Goal: Information Seeking & Learning: Learn about a topic

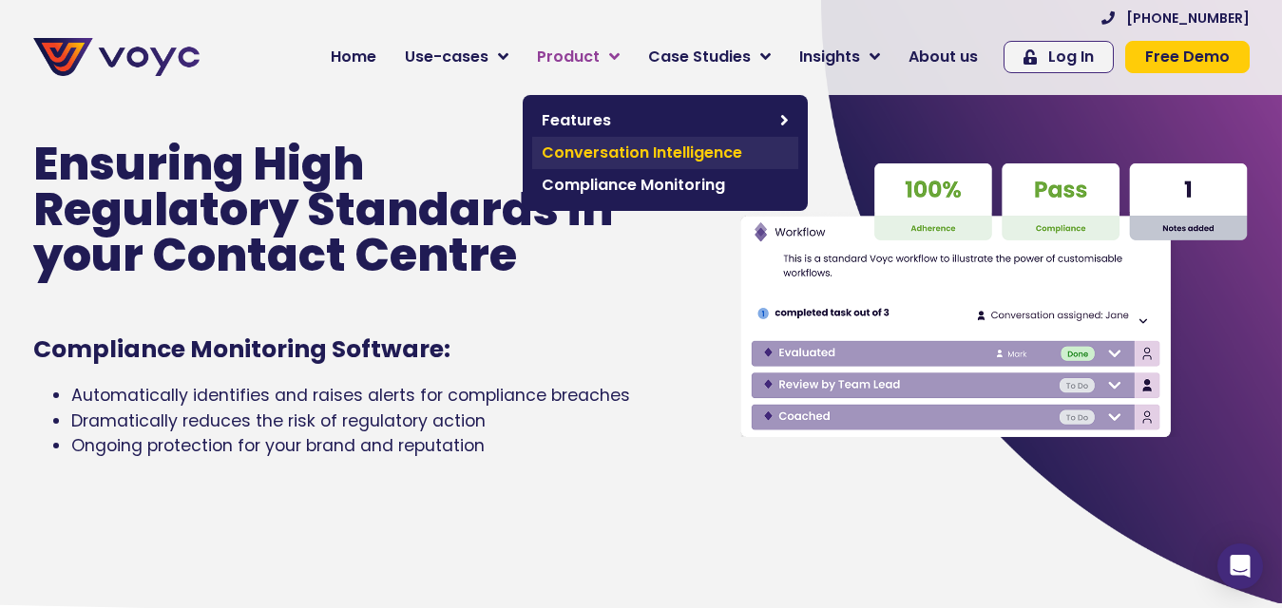
click at [577, 145] on span "Conversation Intelligence" at bounding box center [665, 153] width 247 height 23
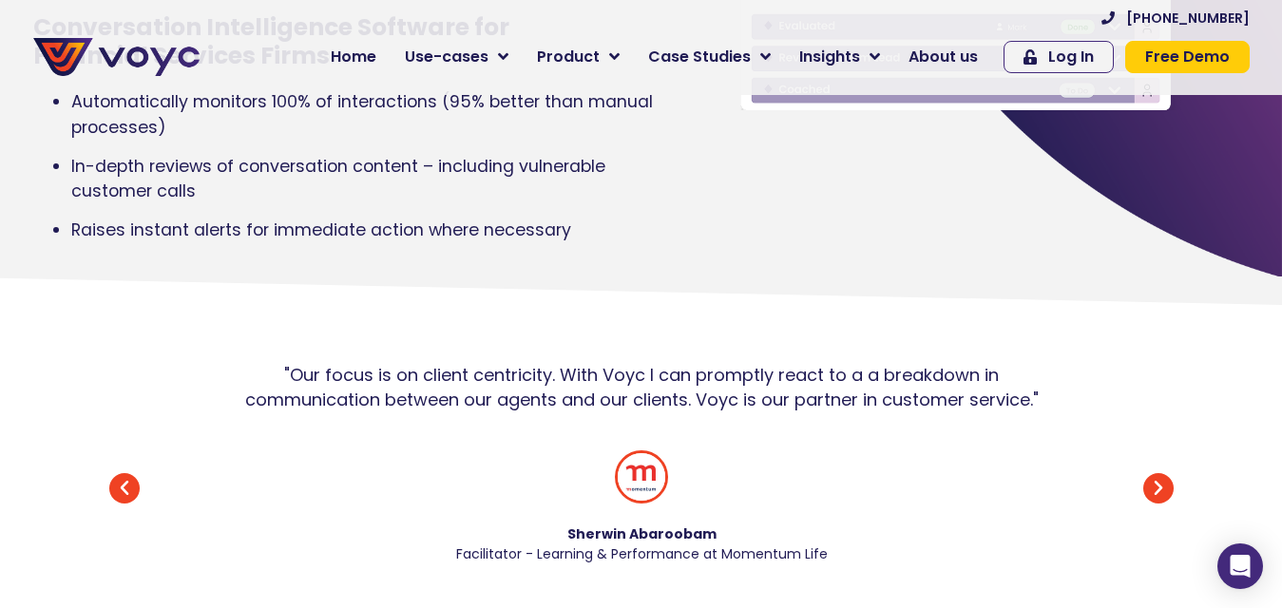
scroll to position [475, 0]
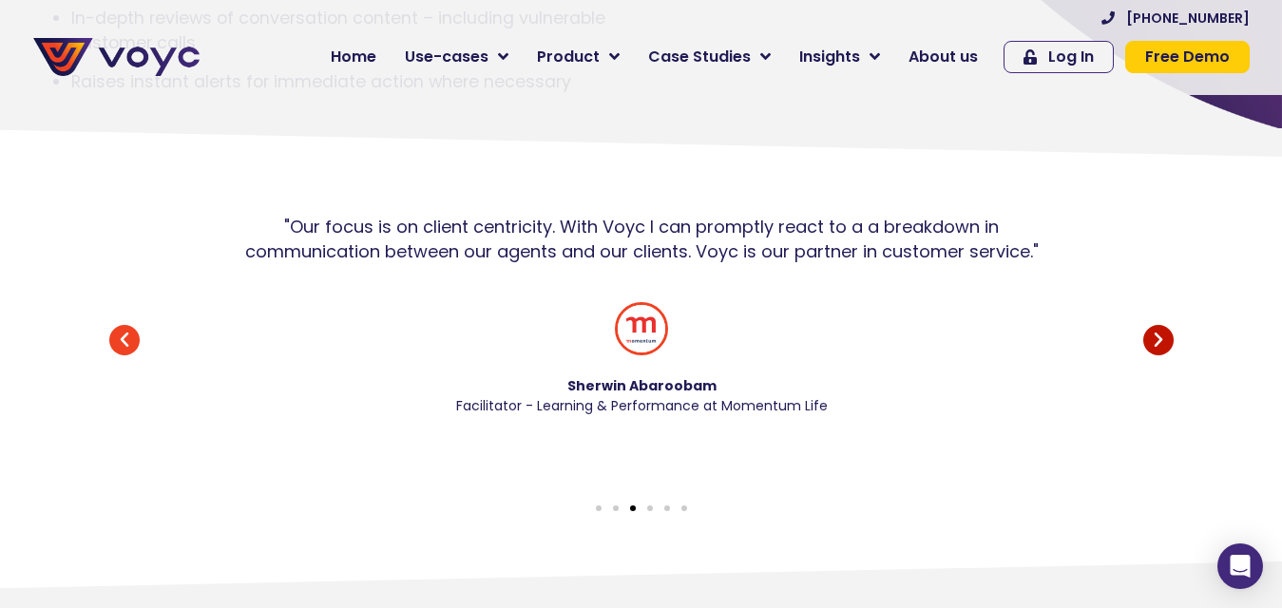
click at [1156, 355] on icon "Next slide" at bounding box center [1158, 340] width 30 height 30
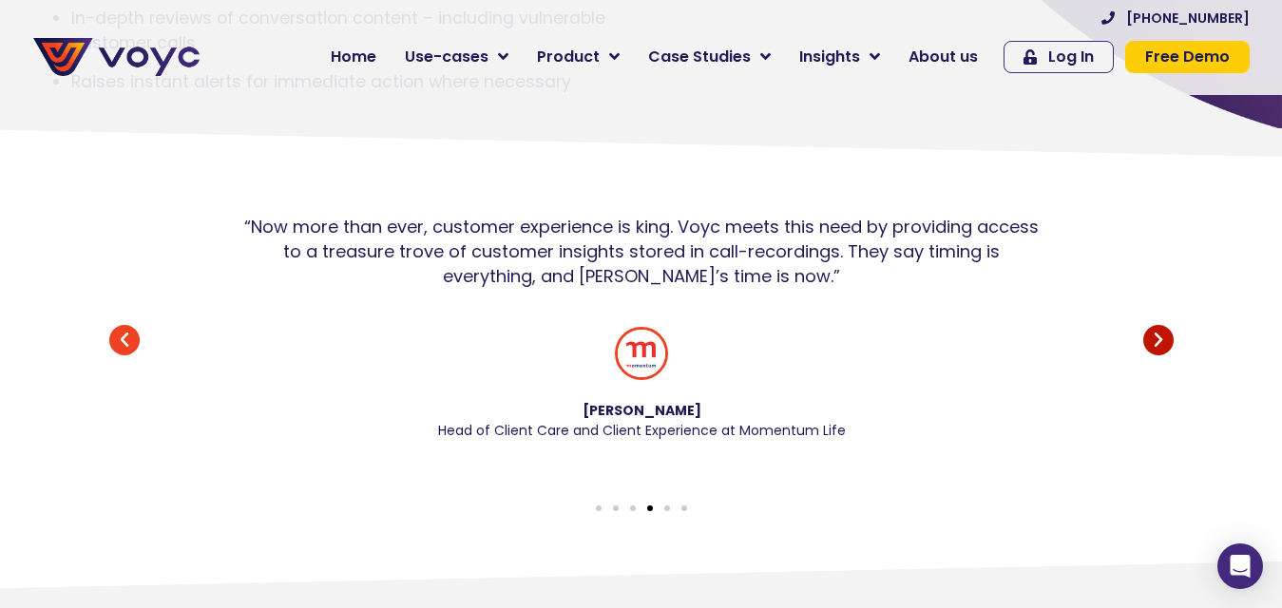
click at [1156, 355] on icon "Next slide" at bounding box center [1158, 340] width 30 height 30
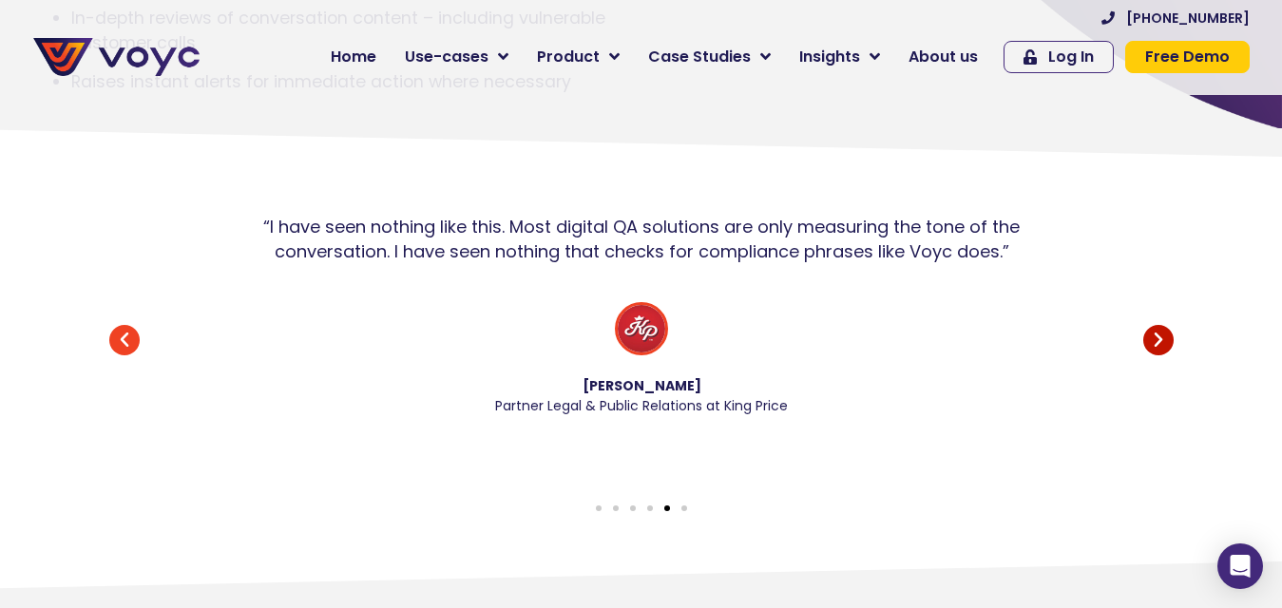
click at [1156, 355] on icon "Next slide" at bounding box center [1158, 340] width 30 height 30
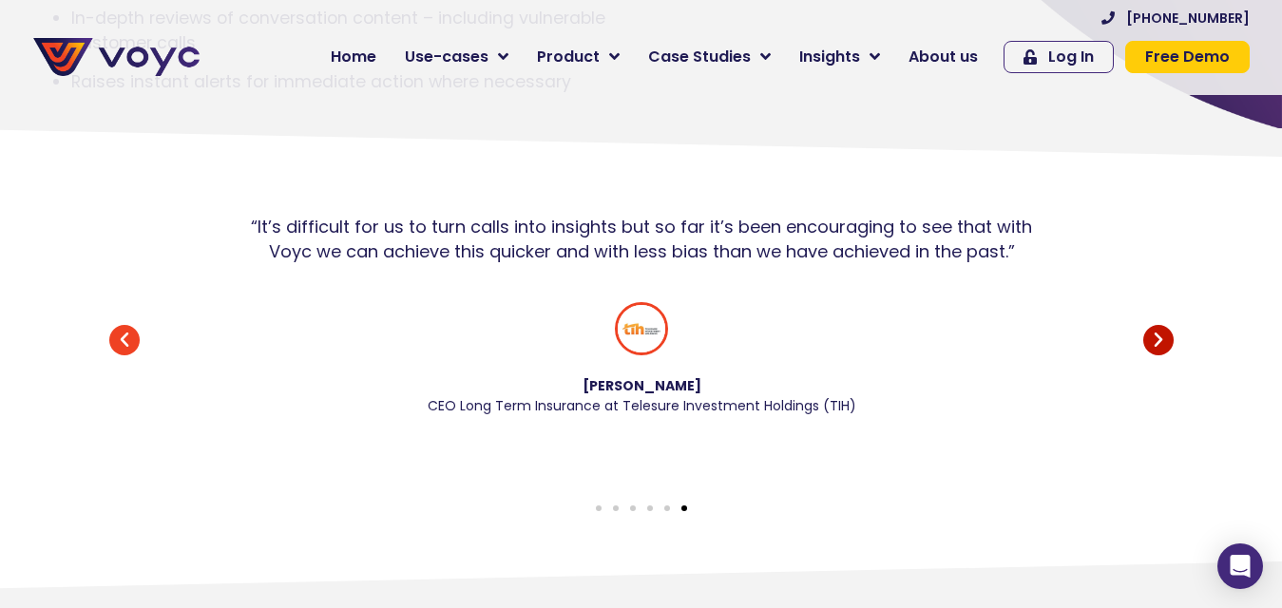
click at [1155, 355] on icon "Next slide" at bounding box center [1158, 340] width 30 height 30
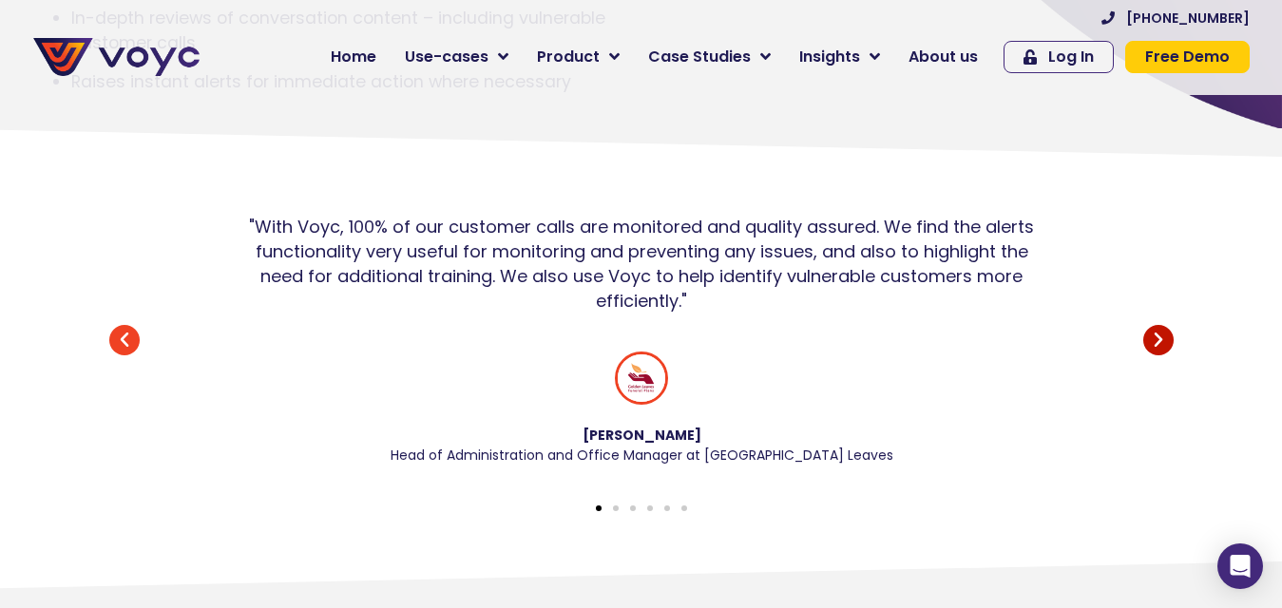
click at [1155, 355] on icon "Next slide" at bounding box center [1158, 340] width 30 height 30
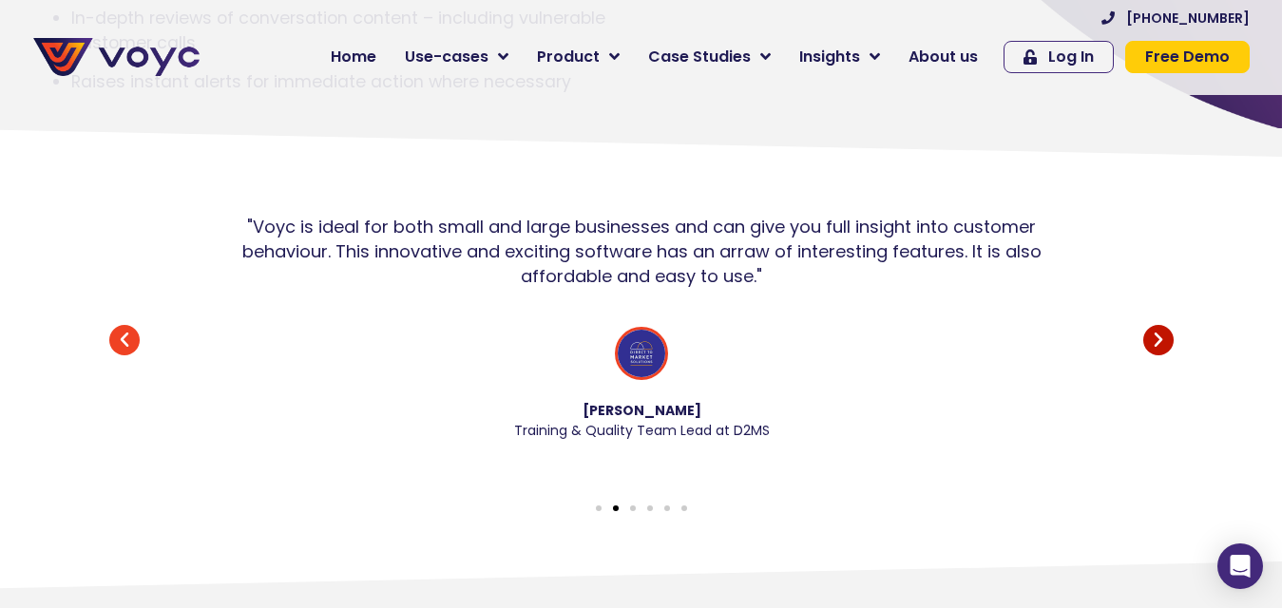
click at [1155, 355] on icon "Next slide" at bounding box center [1158, 340] width 30 height 30
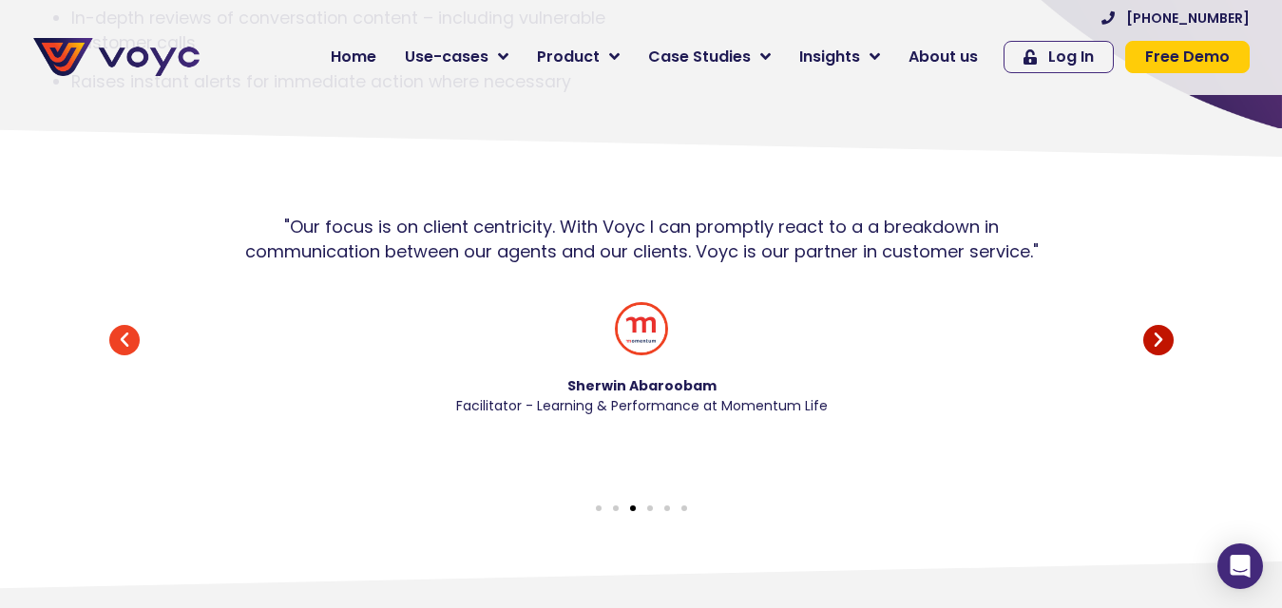
click at [1156, 355] on icon "Next slide" at bounding box center [1158, 340] width 30 height 30
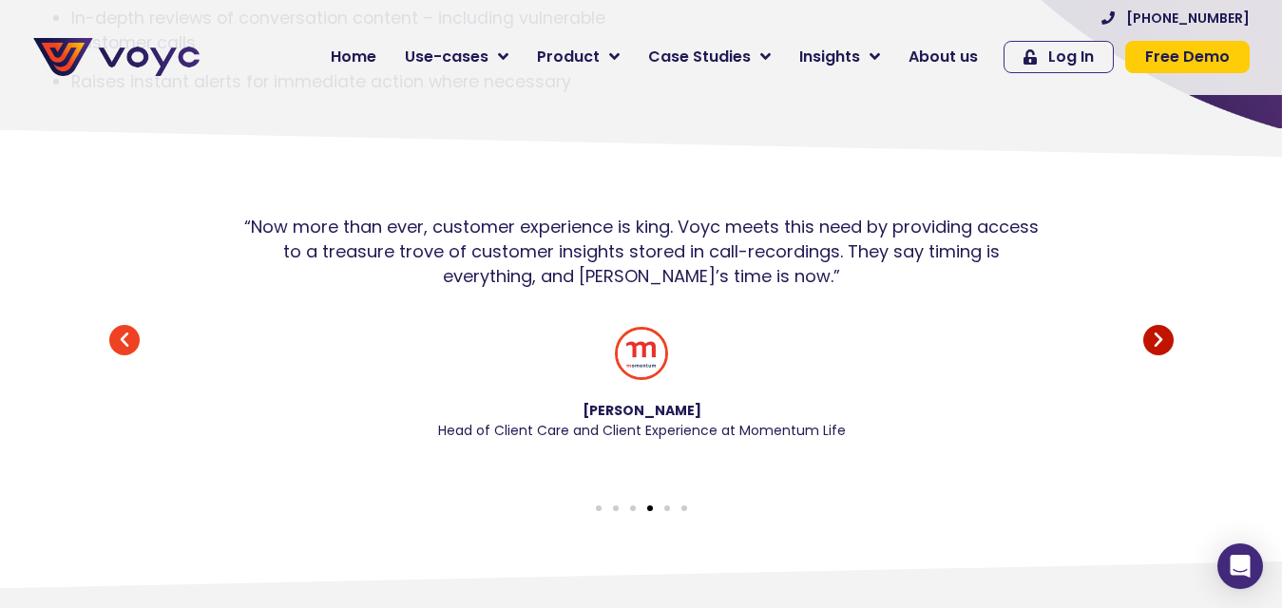
click at [1156, 355] on icon "Next slide" at bounding box center [1158, 340] width 30 height 30
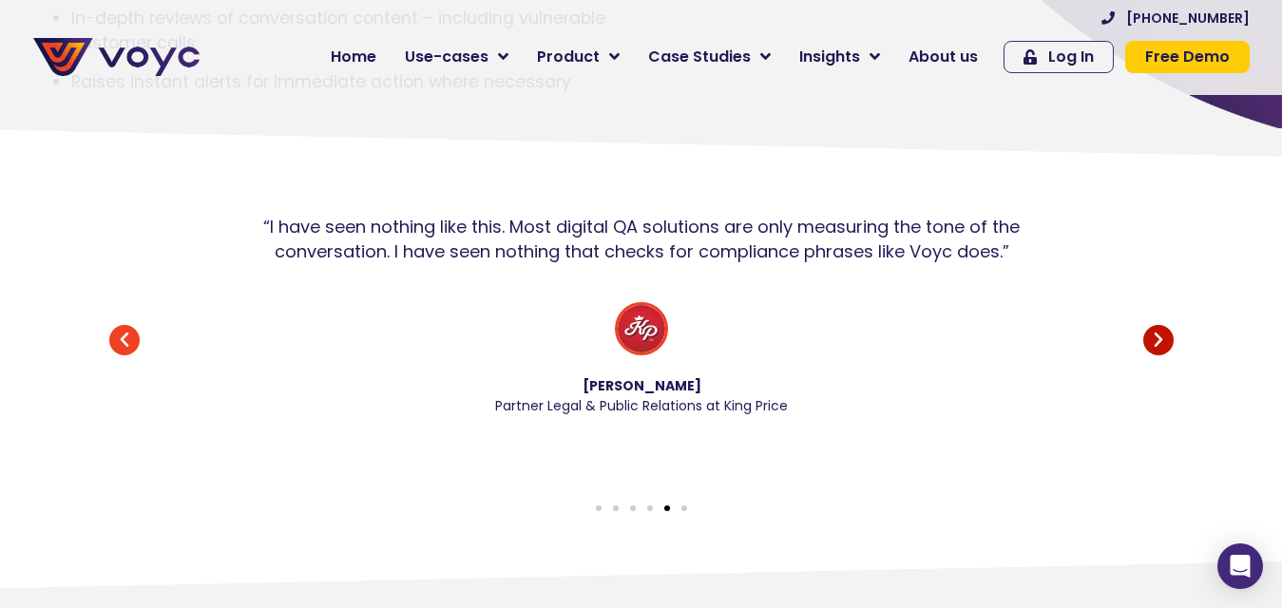
click at [1156, 355] on icon "Next slide" at bounding box center [1158, 340] width 30 height 30
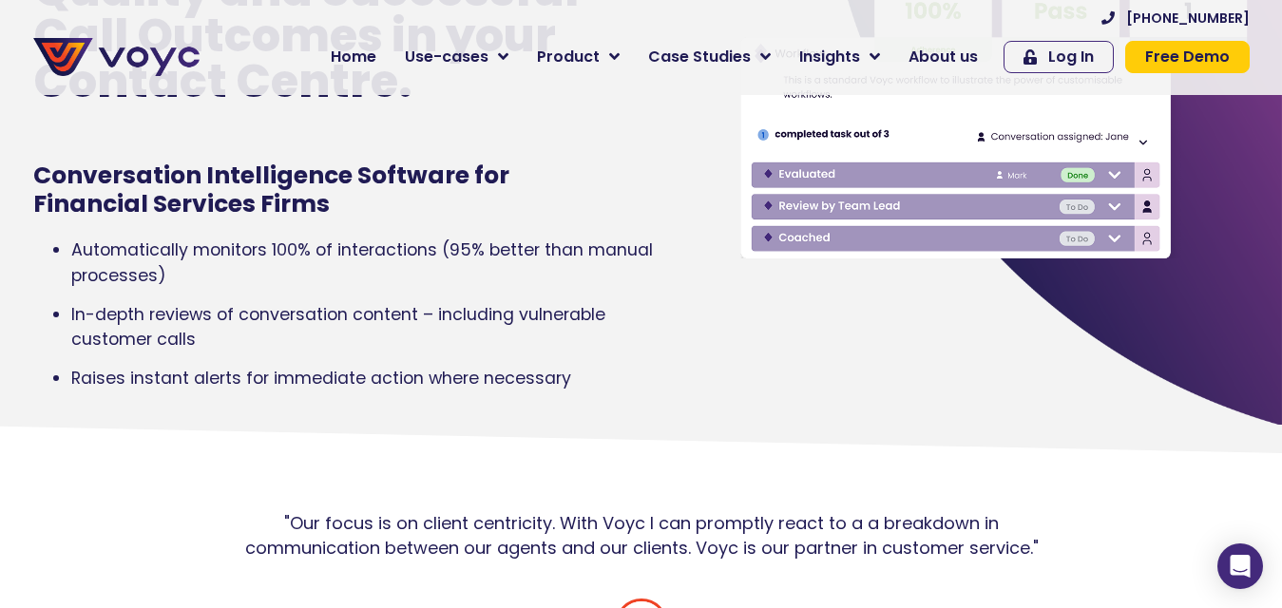
scroll to position [0, 0]
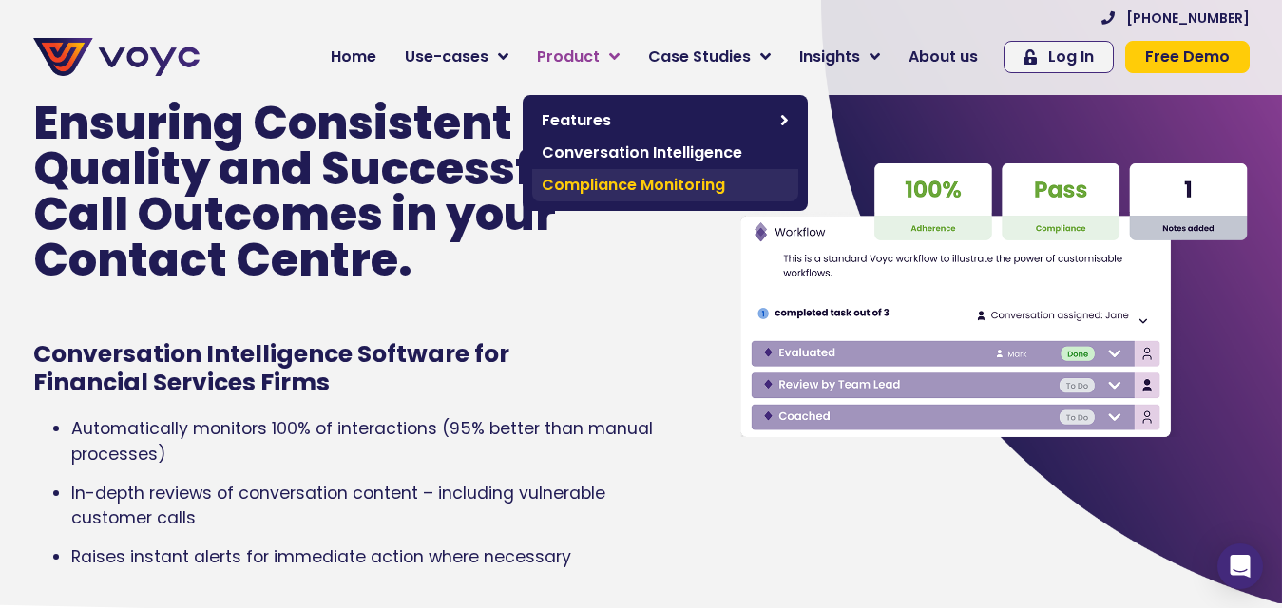
click at [584, 182] on span "Compliance Monitoring" at bounding box center [665, 185] width 247 height 23
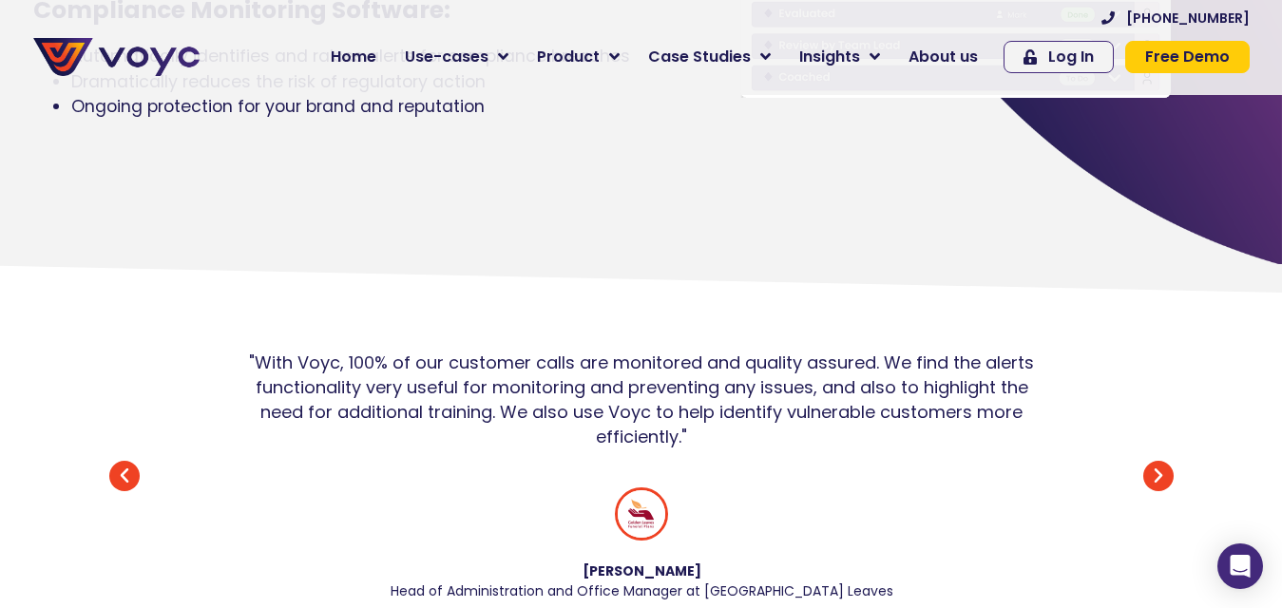
scroll to position [380, 0]
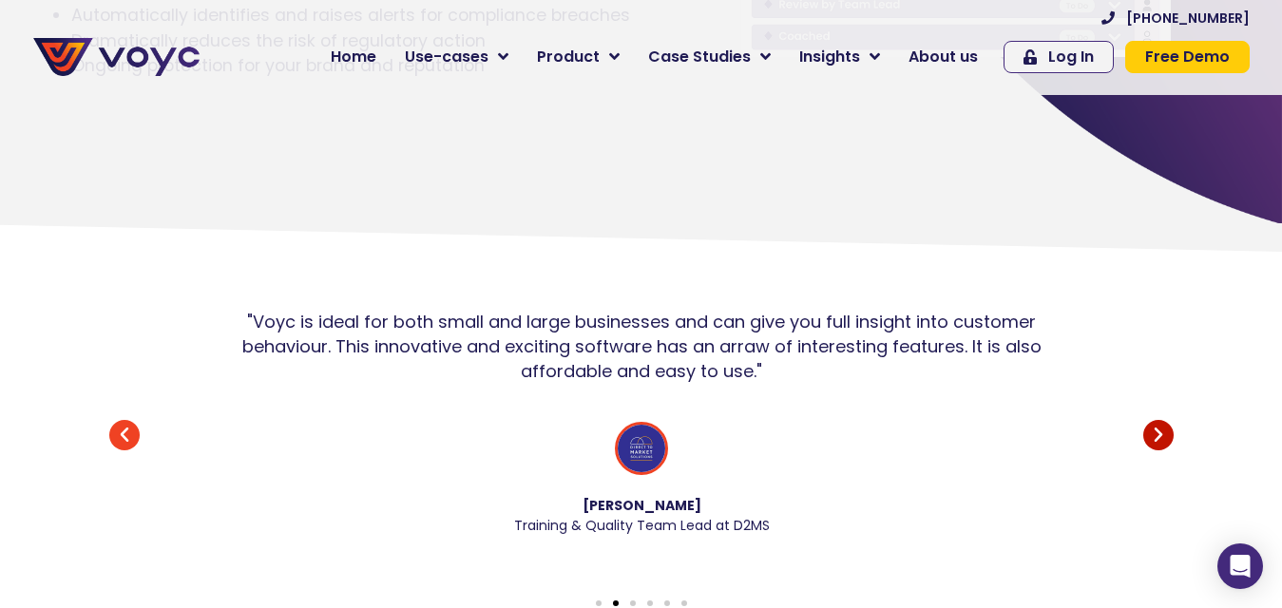
click at [1164, 450] on icon "Next slide" at bounding box center [1158, 435] width 30 height 30
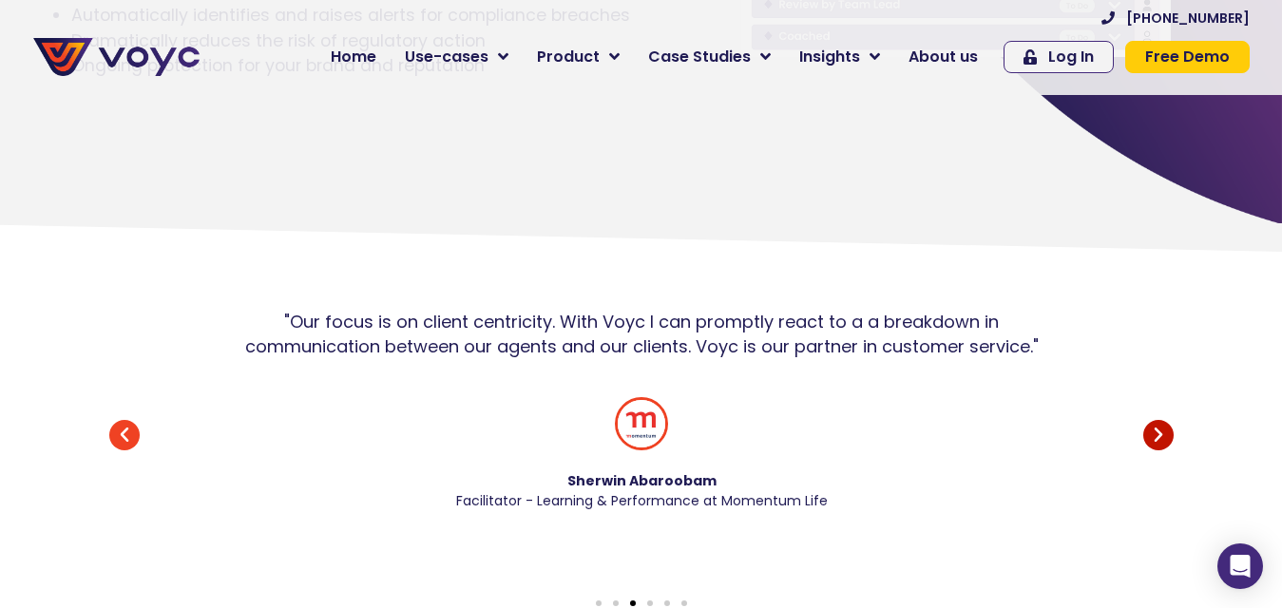
click at [1164, 450] on icon "Next slide" at bounding box center [1158, 435] width 30 height 30
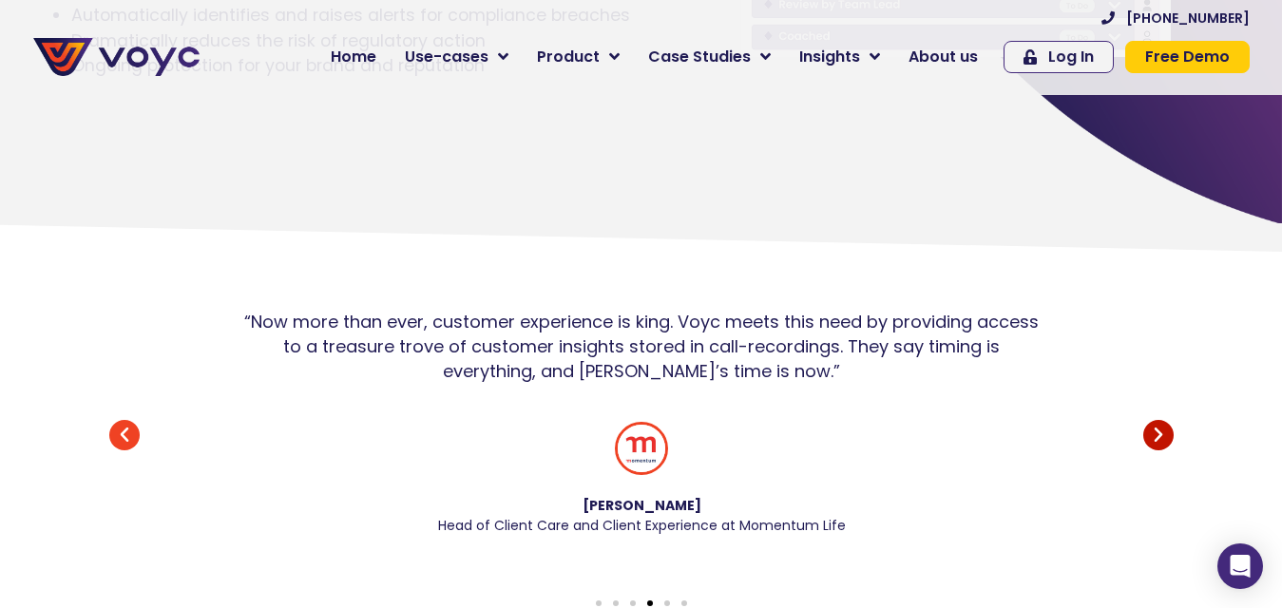
click at [1164, 450] on icon "Next slide" at bounding box center [1158, 435] width 30 height 30
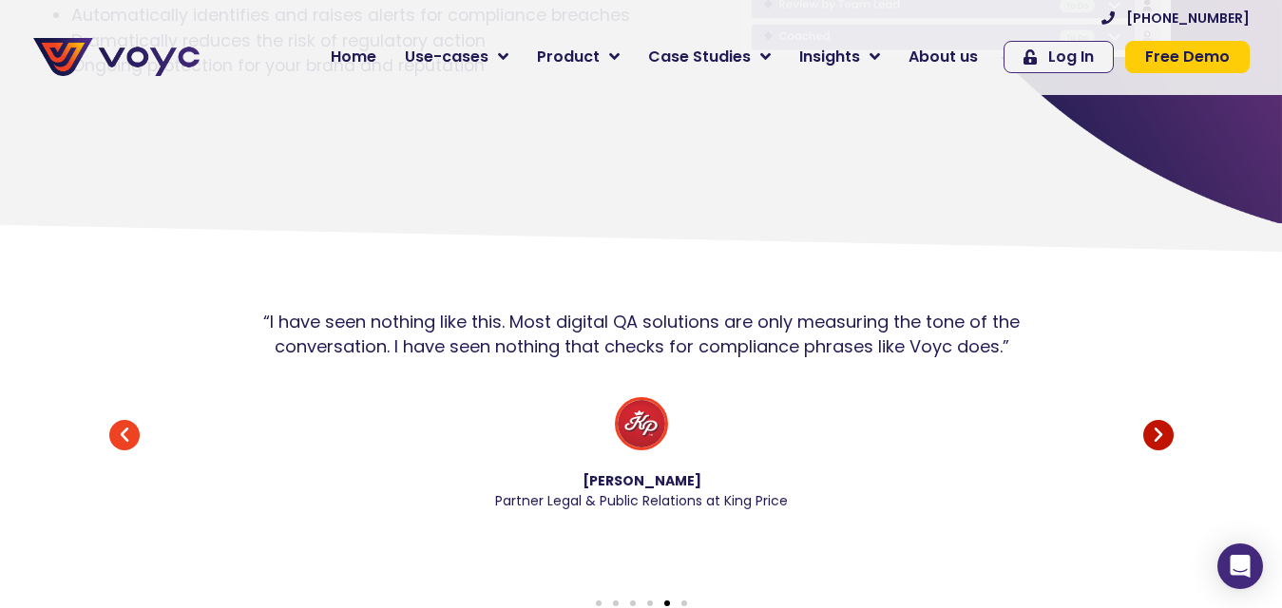
click at [1164, 450] on icon "Next slide" at bounding box center [1158, 435] width 30 height 30
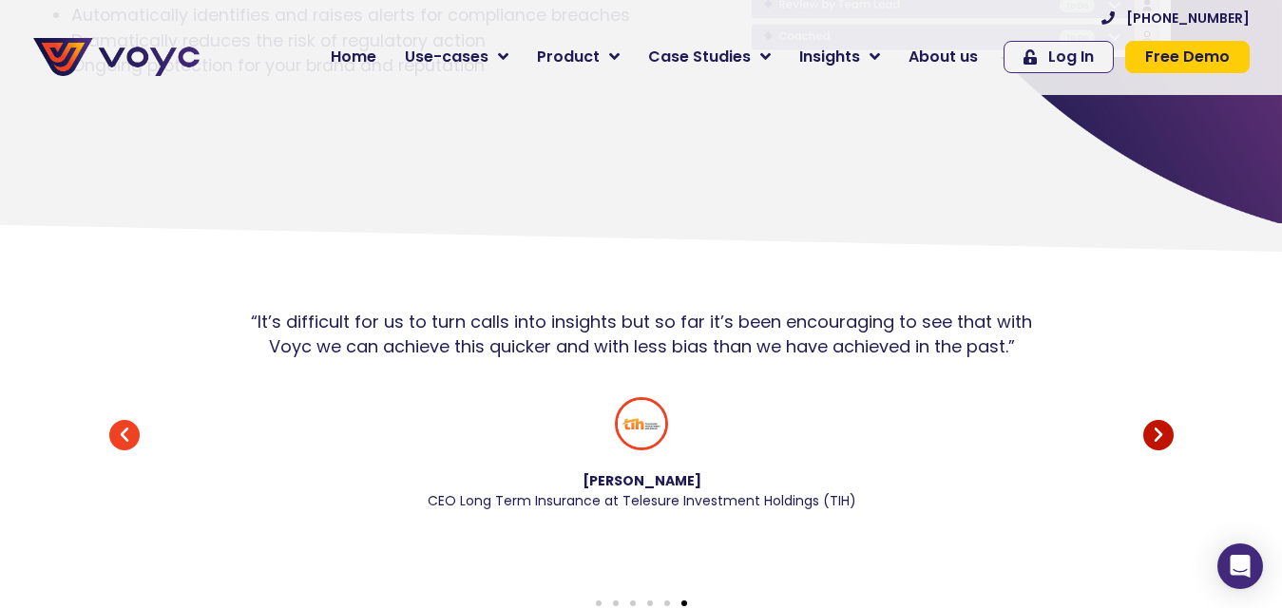
click at [1164, 450] on icon "Next slide" at bounding box center [1158, 435] width 30 height 30
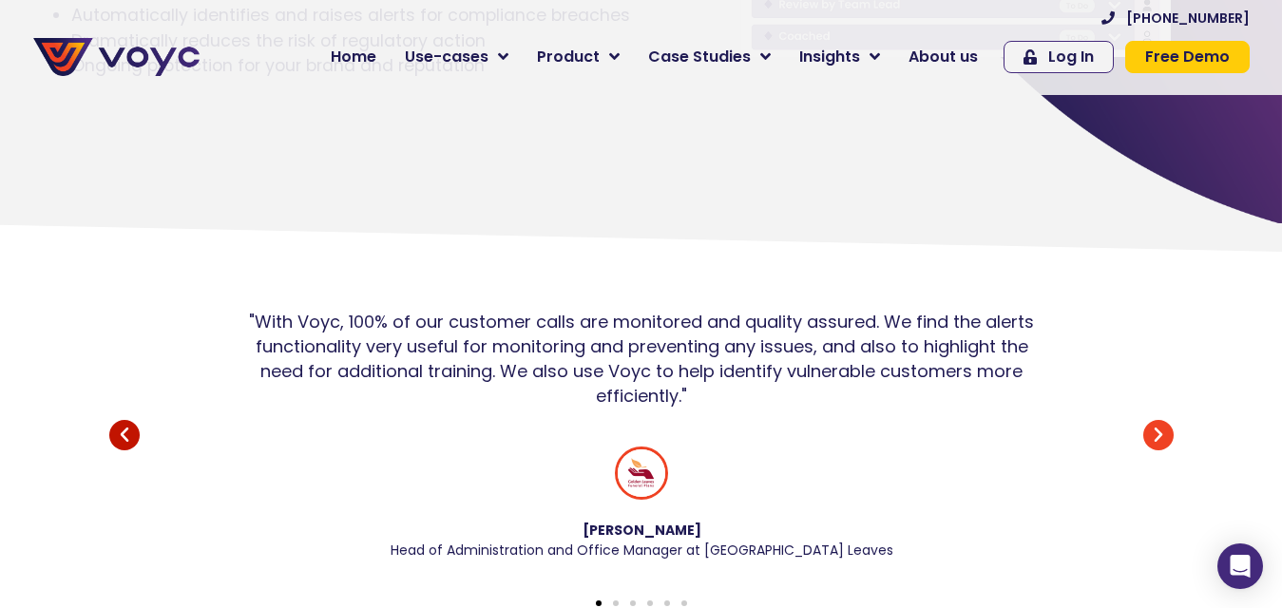
click at [126, 450] on icon "Previous slide" at bounding box center [124, 435] width 30 height 30
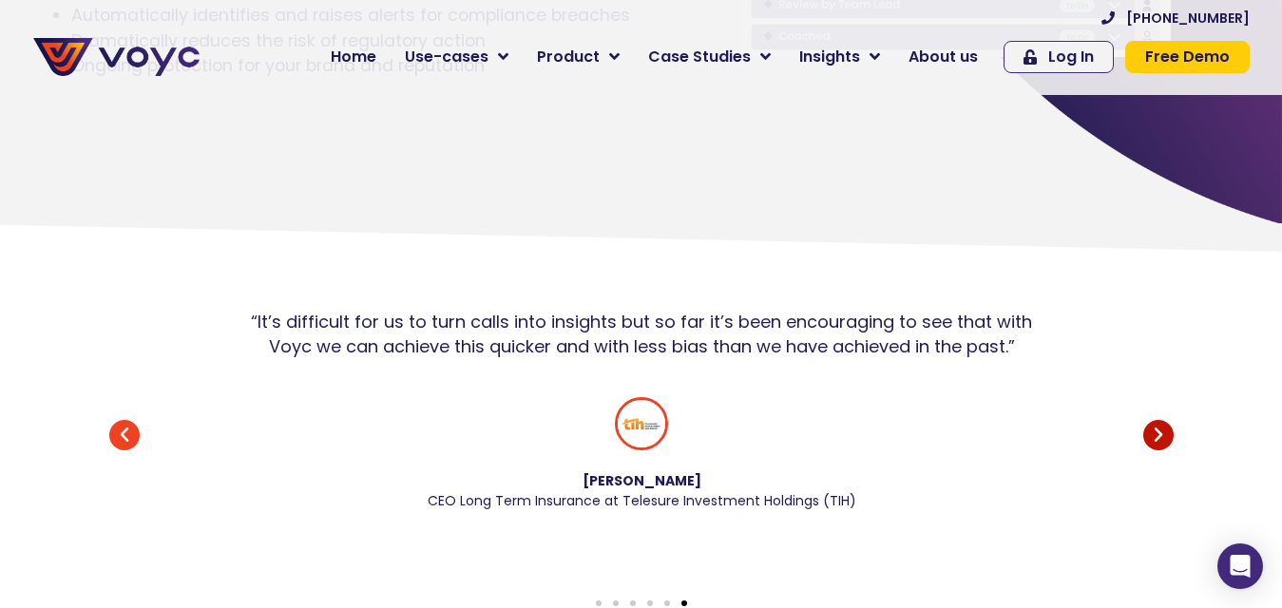
click at [1157, 448] on icon "Next slide" at bounding box center [1158, 435] width 30 height 30
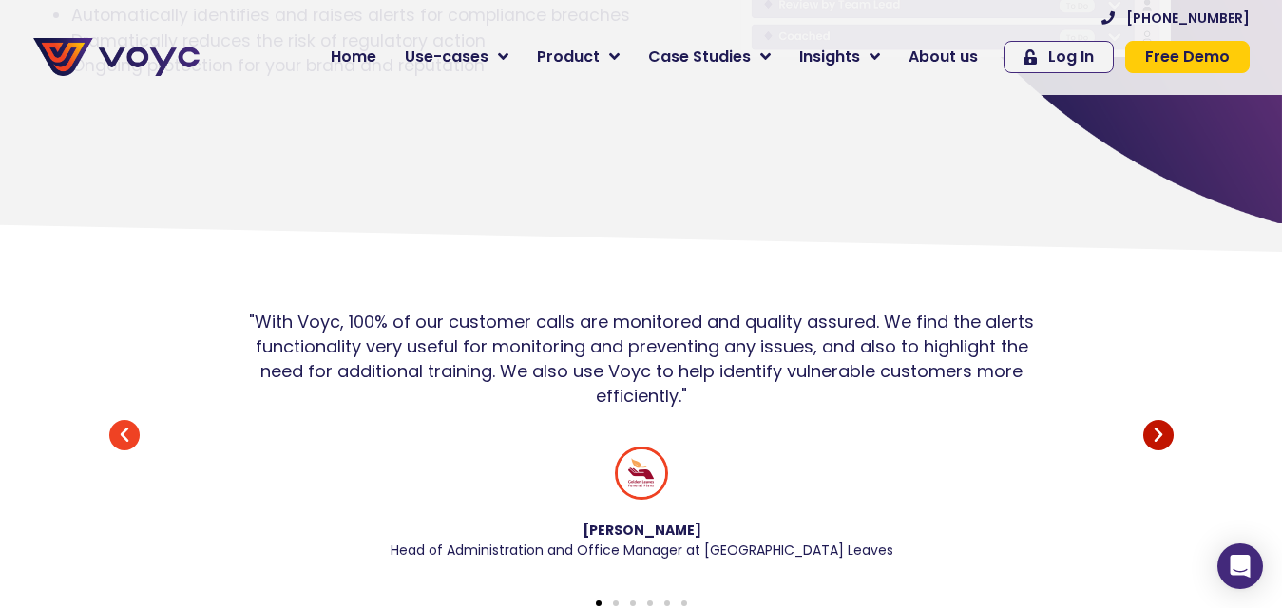
click at [1157, 448] on icon "Next slide" at bounding box center [1158, 435] width 30 height 30
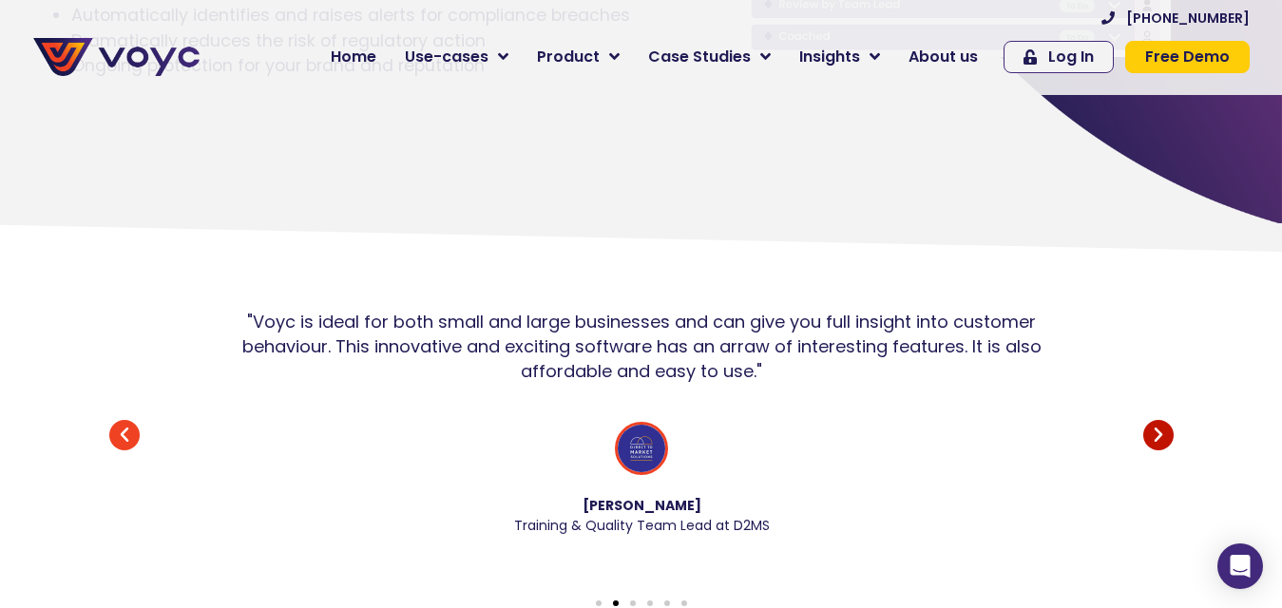
click at [1159, 448] on icon "Next slide" at bounding box center [1158, 435] width 30 height 30
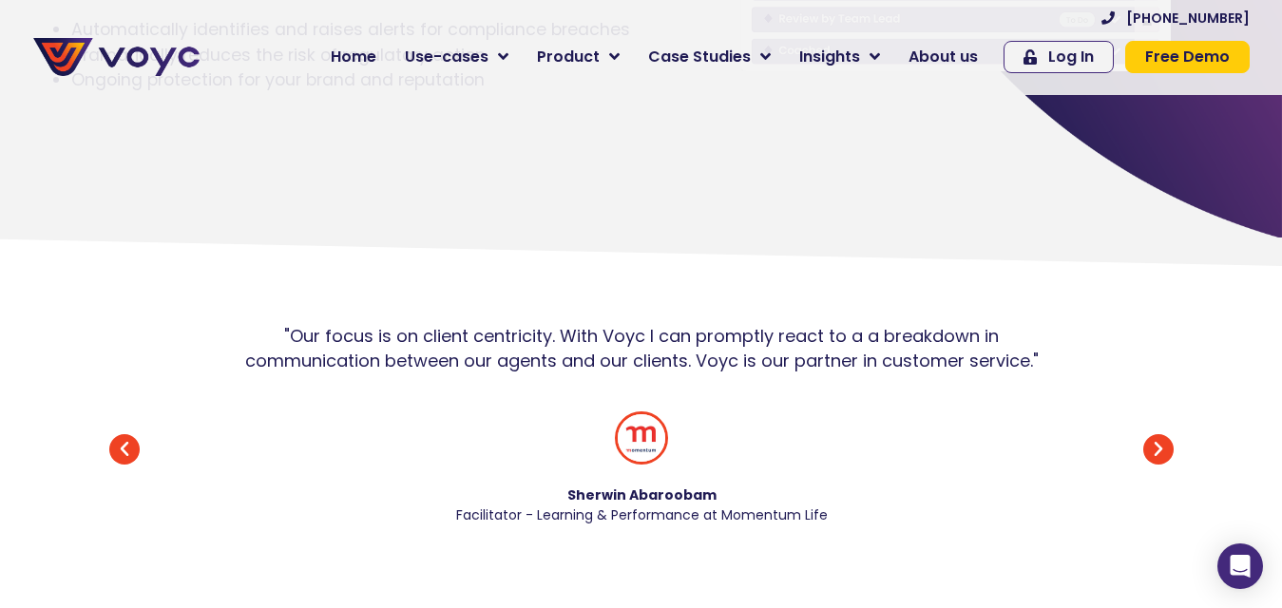
scroll to position [0, 0]
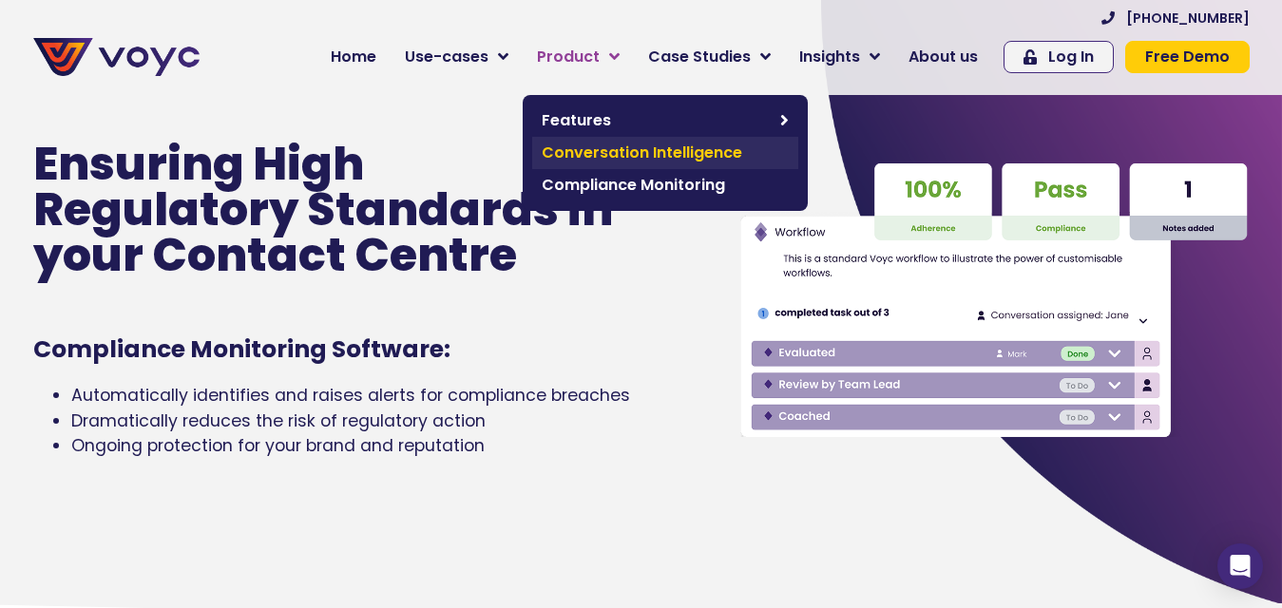
click at [578, 152] on span "Conversation Intelligence" at bounding box center [665, 153] width 247 height 23
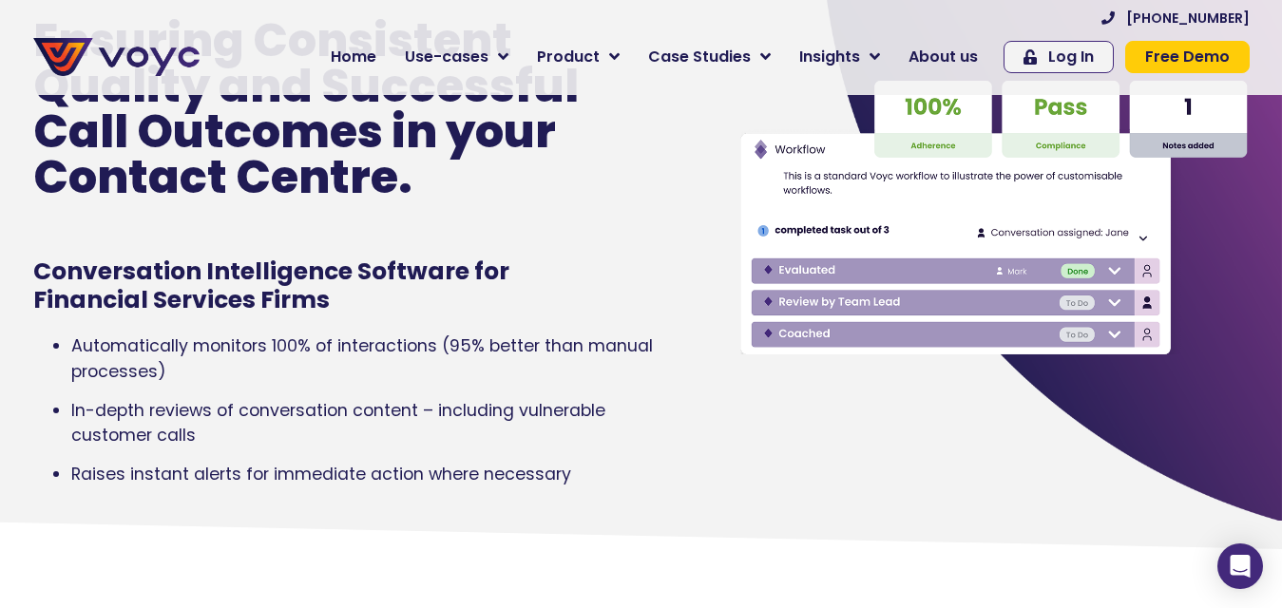
scroll to position [95, 0]
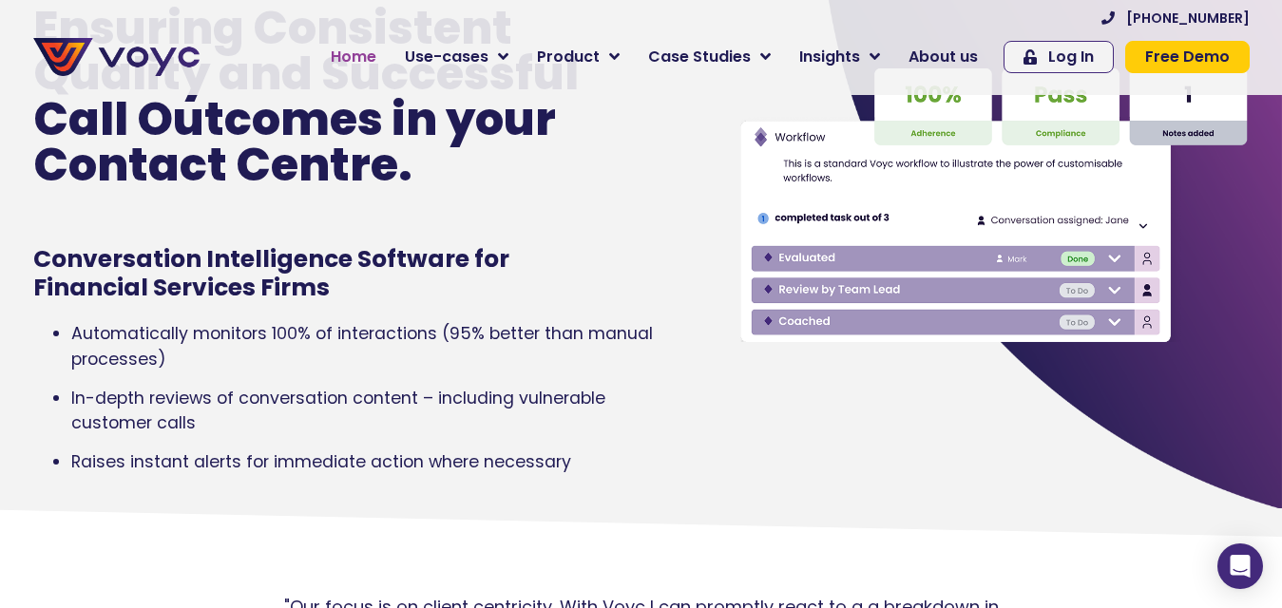
click at [361, 57] on span "Home" at bounding box center [354, 57] width 46 height 23
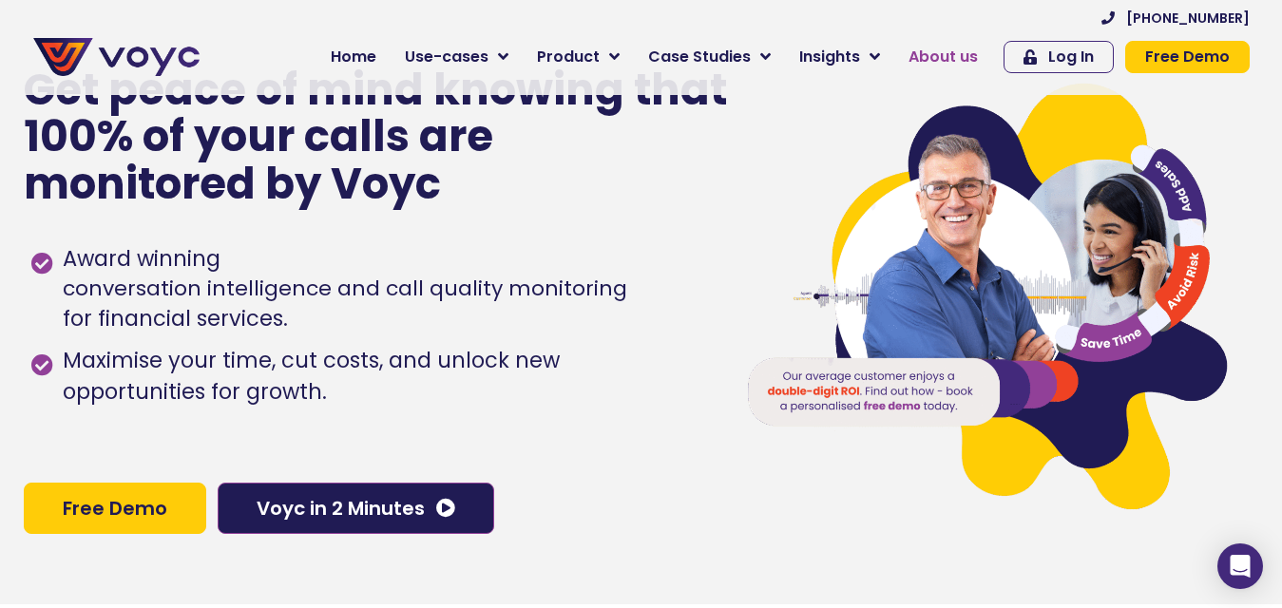
click at [931, 62] on span "About us" at bounding box center [942, 57] width 69 height 23
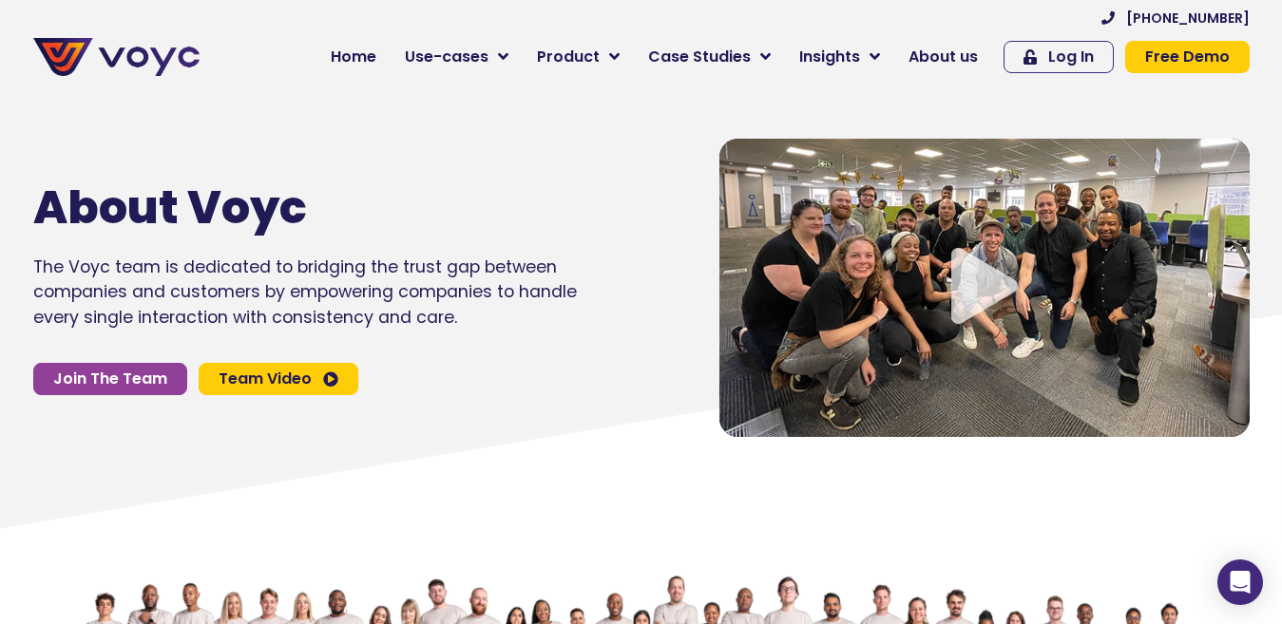
click at [986, 276] on icon "Video play button" at bounding box center [984, 286] width 67 height 76
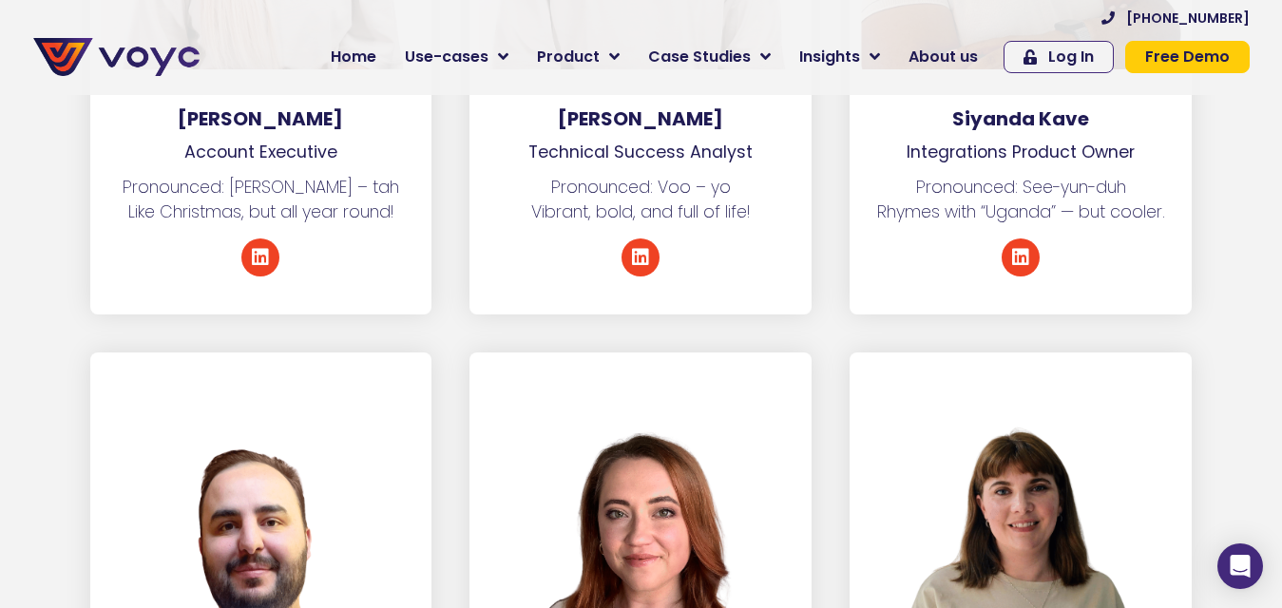
scroll to position [7792, 0]
